Goal: Information Seeking & Learning: Learn about a topic

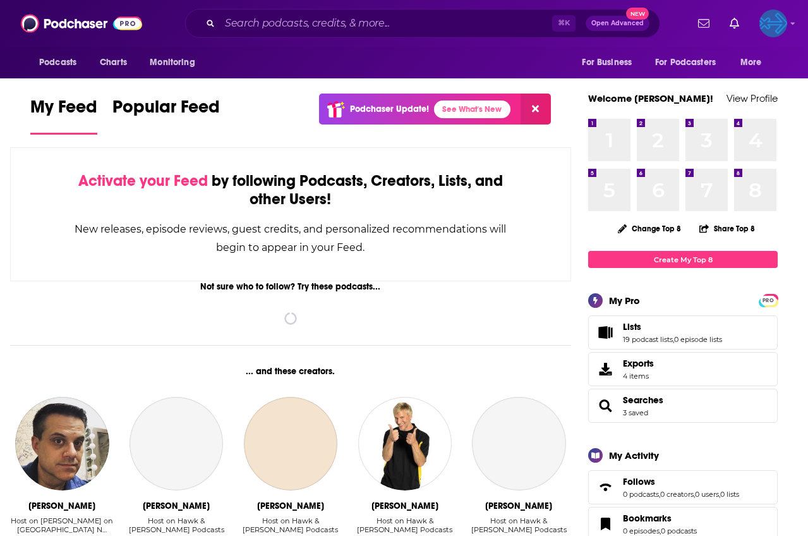
click at [777, 28] on img "Logged in as backbonemedia" at bounding box center [773, 23] width 28 height 28
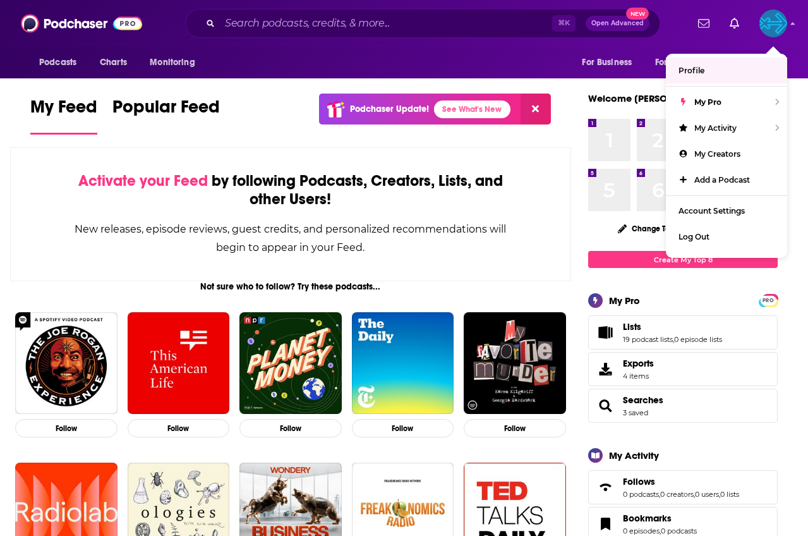
click at [735, 51] on div "For Business For Podcasters More" at bounding box center [675, 63] width 205 height 32
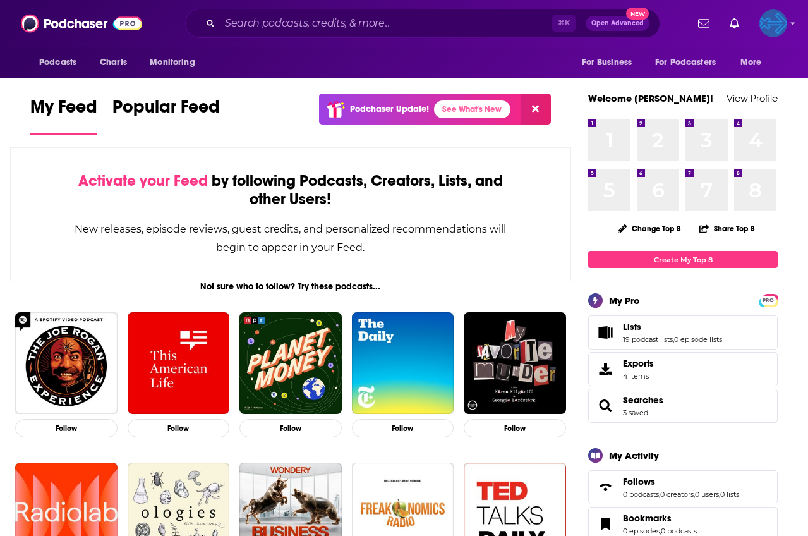
click at [765, 24] on img "Logged in as backbonemedia" at bounding box center [773, 23] width 28 height 28
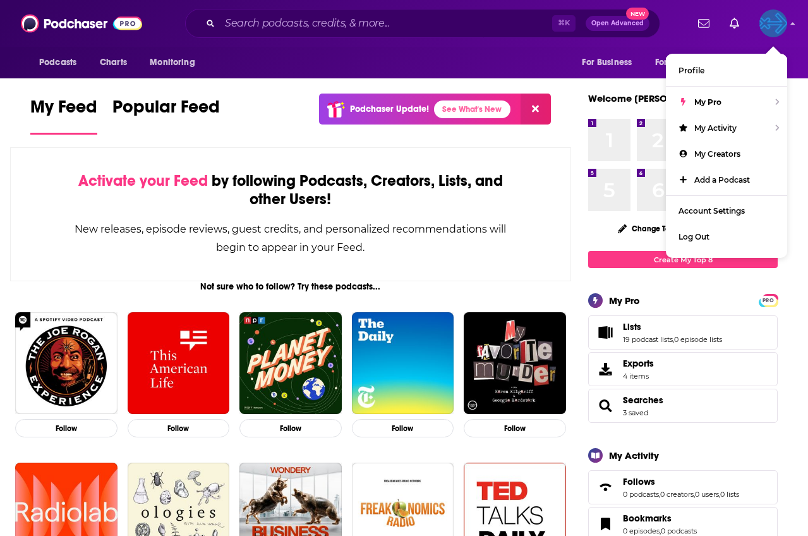
click at [765, 24] on img "Logged in as backbonemedia" at bounding box center [773, 23] width 28 height 28
click at [385, 24] on input "Search podcasts, credits, & more..." at bounding box center [386, 23] width 332 height 20
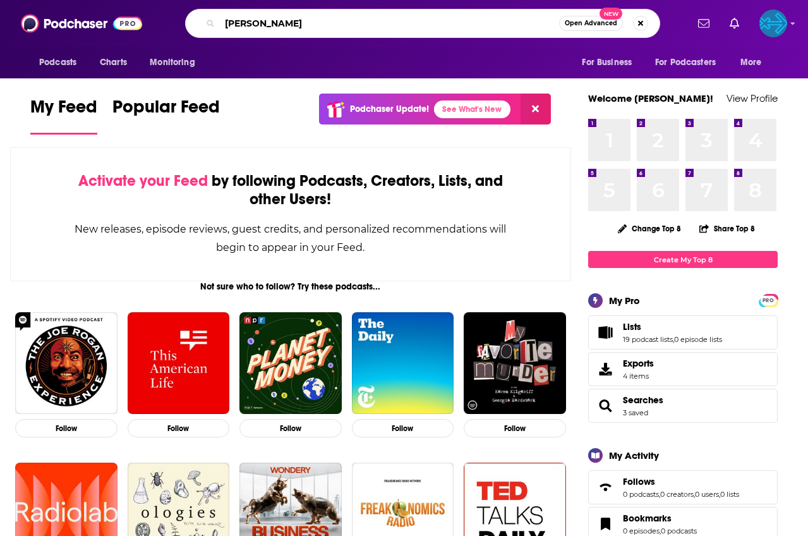
type input "[PERSON_NAME]"
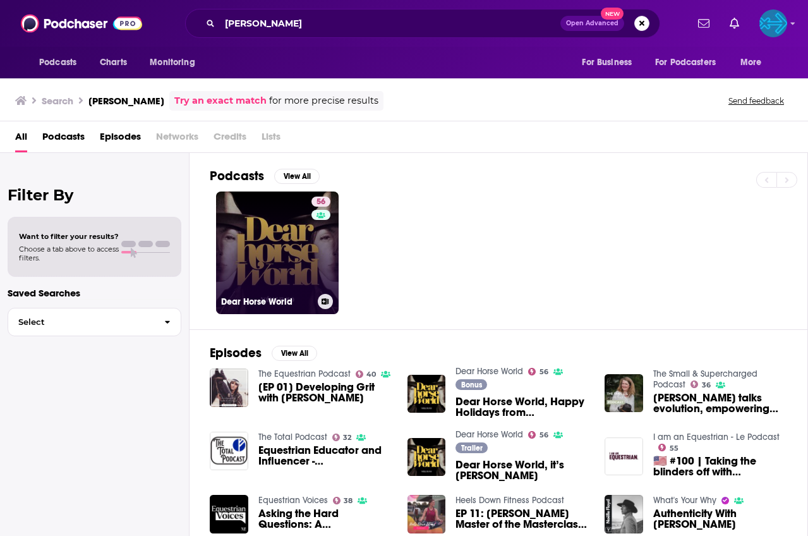
click at [259, 233] on link "56 Dear Horse World" at bounding box center [277, 252] width 123 height 123
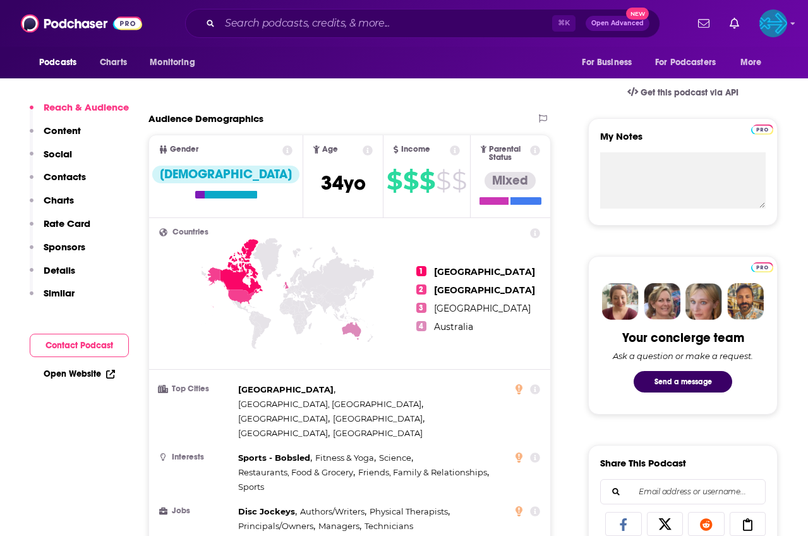
scroll to position [392, 0]
